Goal: Navigation & Orientation: Find specific page/section

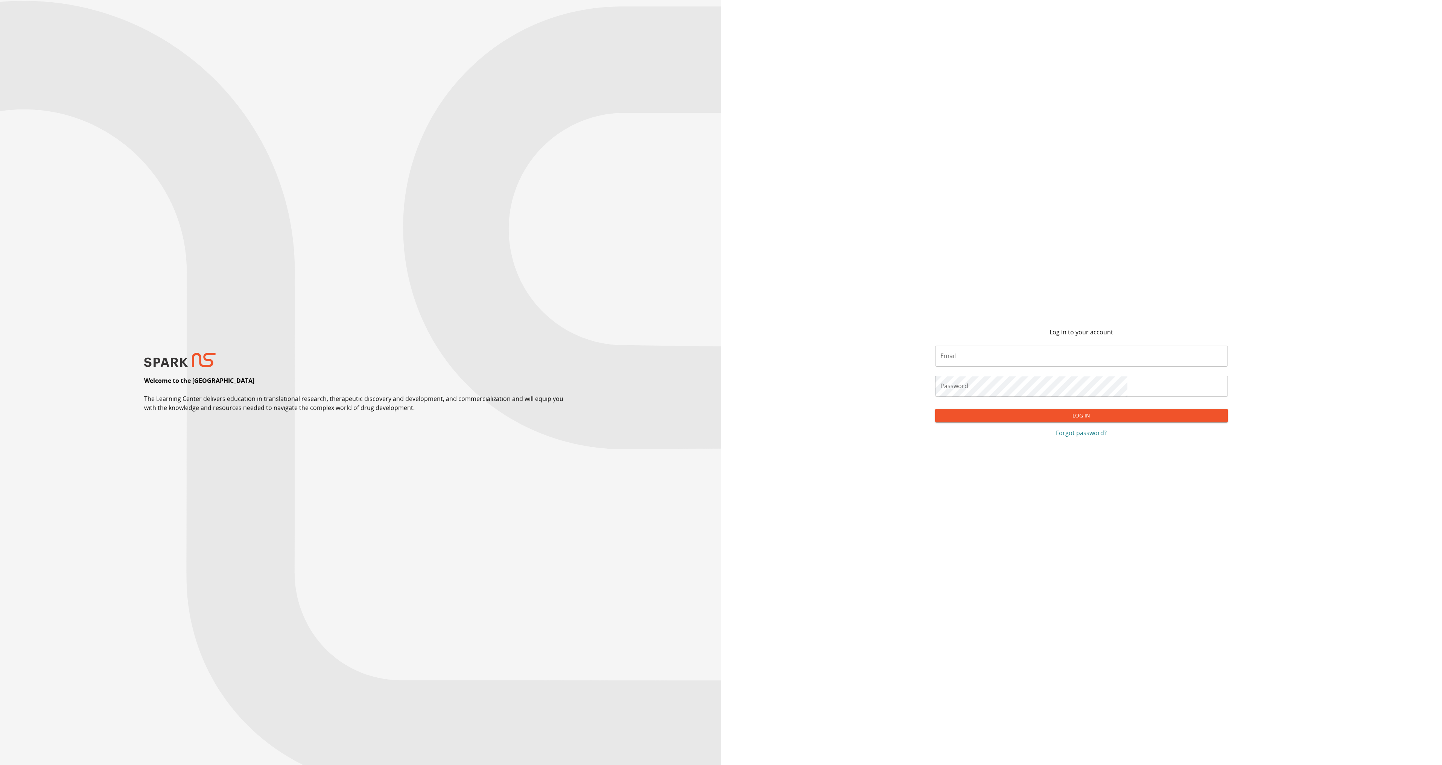
click at [538, 251] on input "Email" at bounding box center [1081, 356] width 292 height 21
type input "**********"
click at [538, 251] on button "Log In" at bounding box center [1081, 416] width 292 height 14
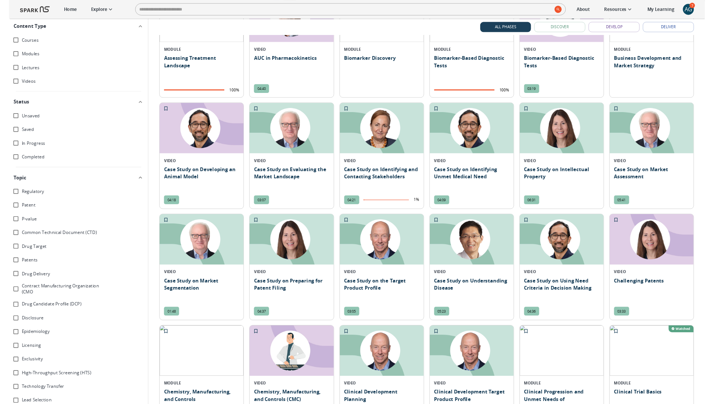
scroll to position [277, 0]
